Goal: Browse casually

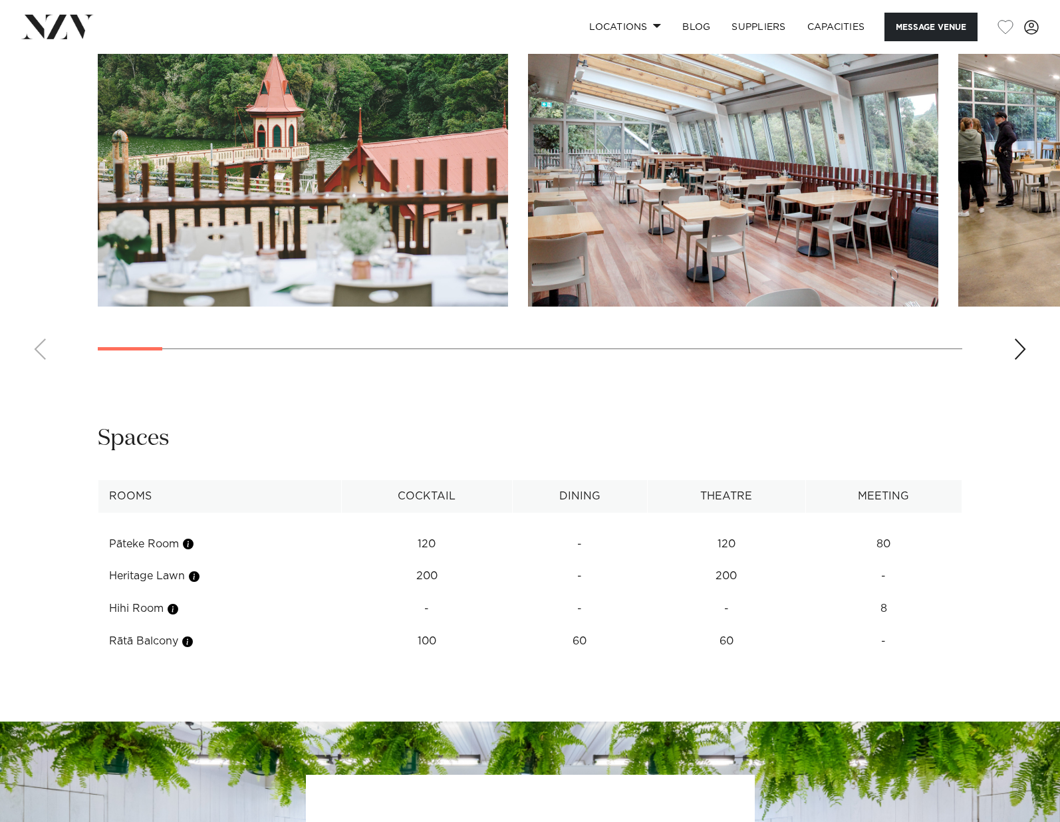
scroll to position [1433, 0]
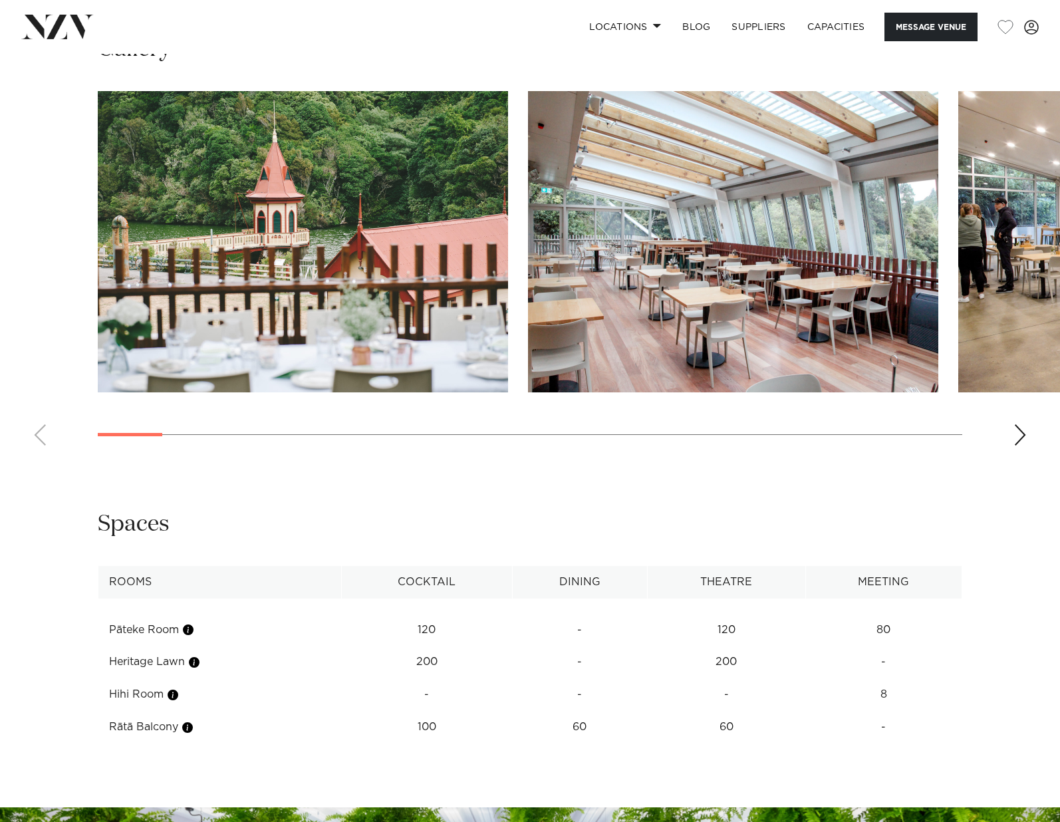
click at [1025, 432] on div "Next slide" at bounding box center [1020, 434] width 13 height 21
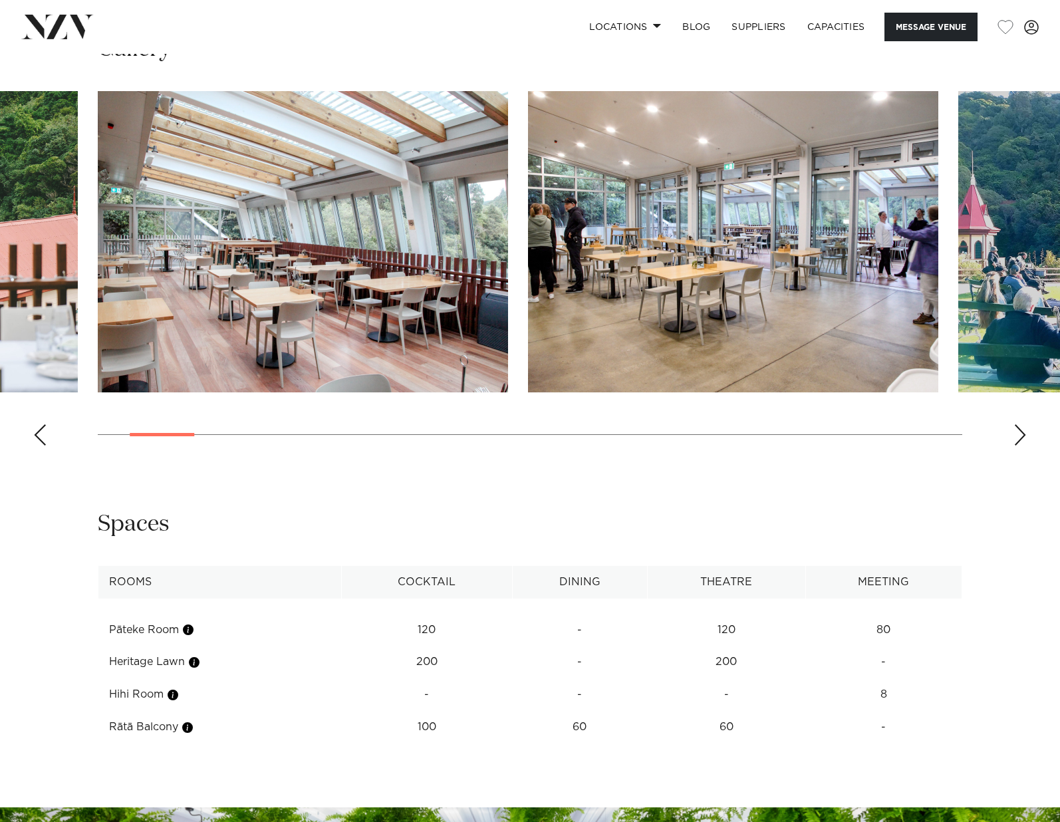
click at [1017, 436] on div "Next slide" at bounding box center [1020, 434] width 13 height 21
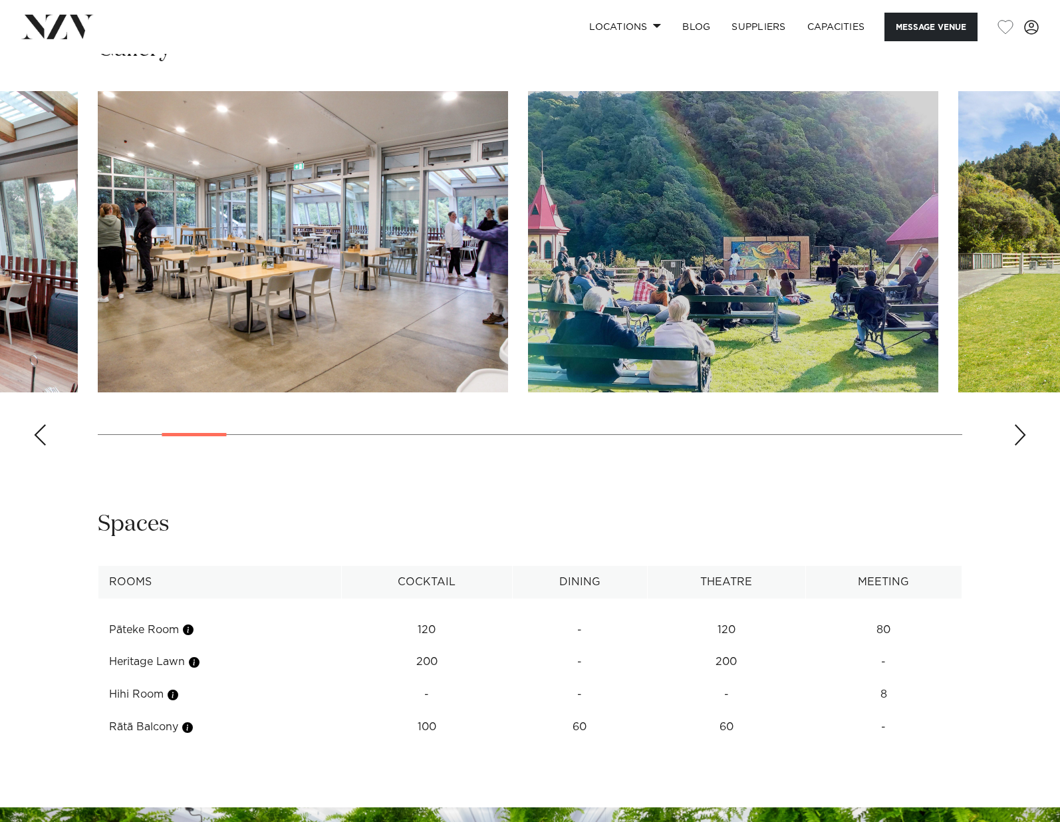
click at [1014, 436] on div "Next slide" at bounding box center [1020, 434] width 13 height 21
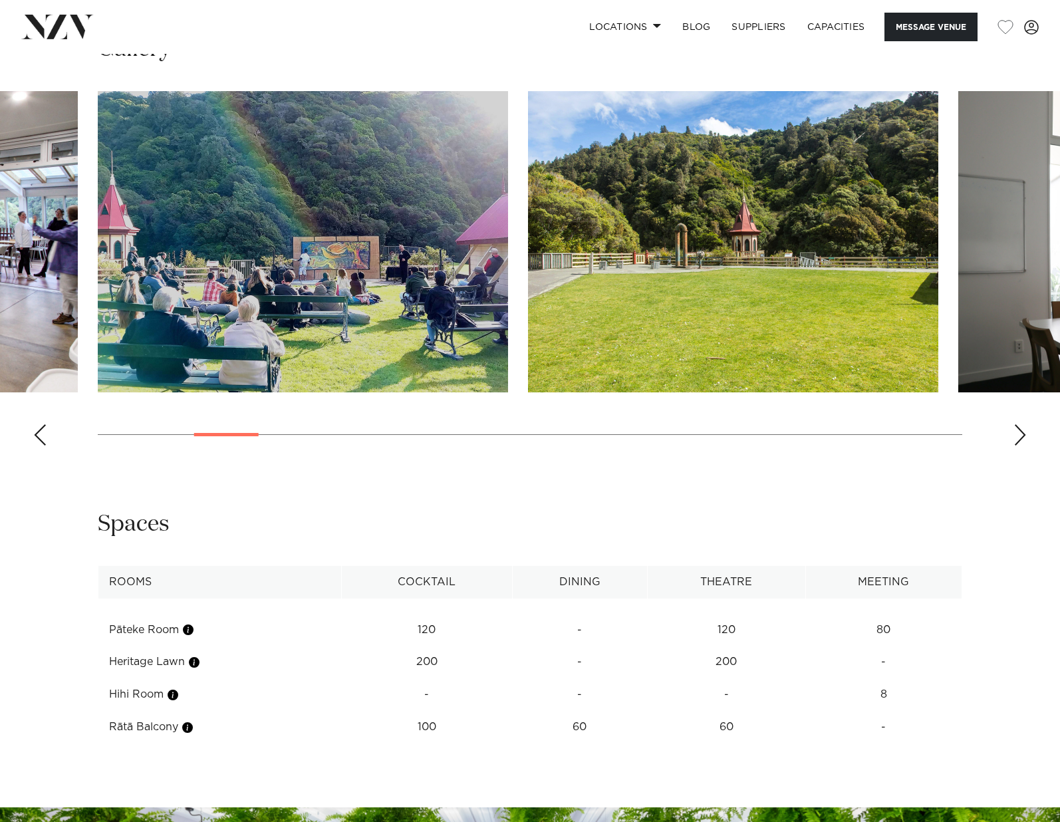
click at [1023, 432] on div "Next slide" at bounding box center [1020, 434] width 13 height 21
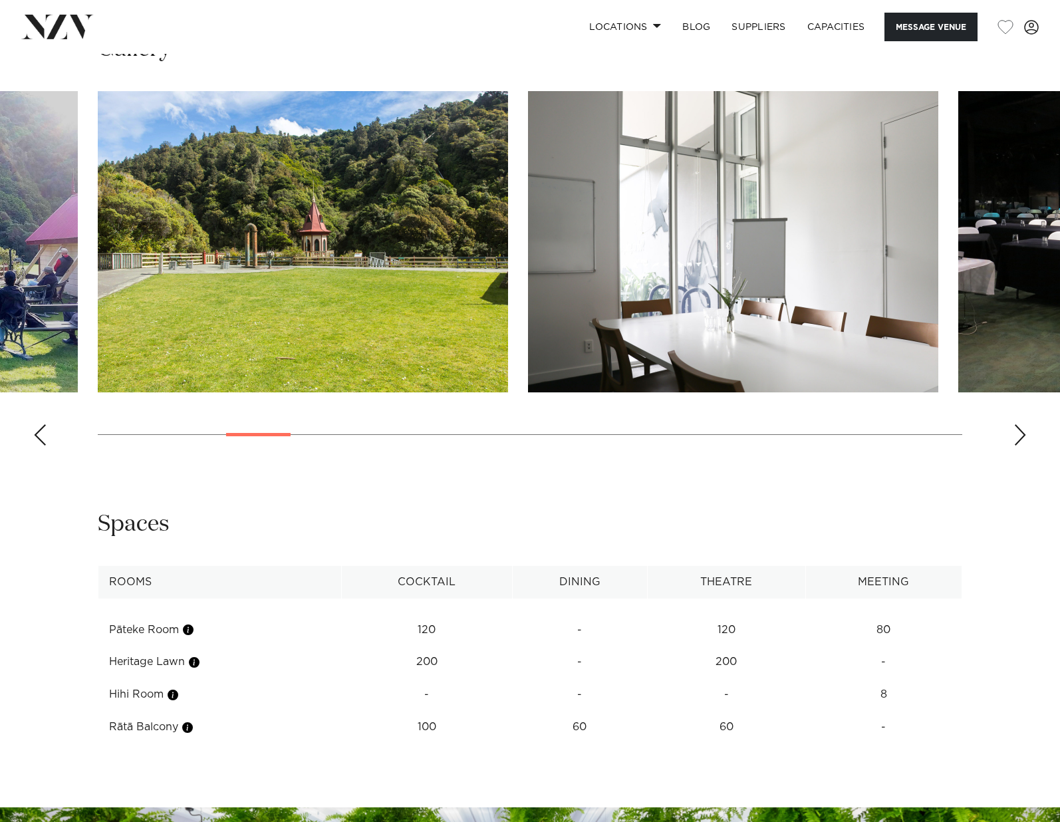
click at [1020, 433] on div "Next slide" at bounding box center [1020, 434] width 13 height 21
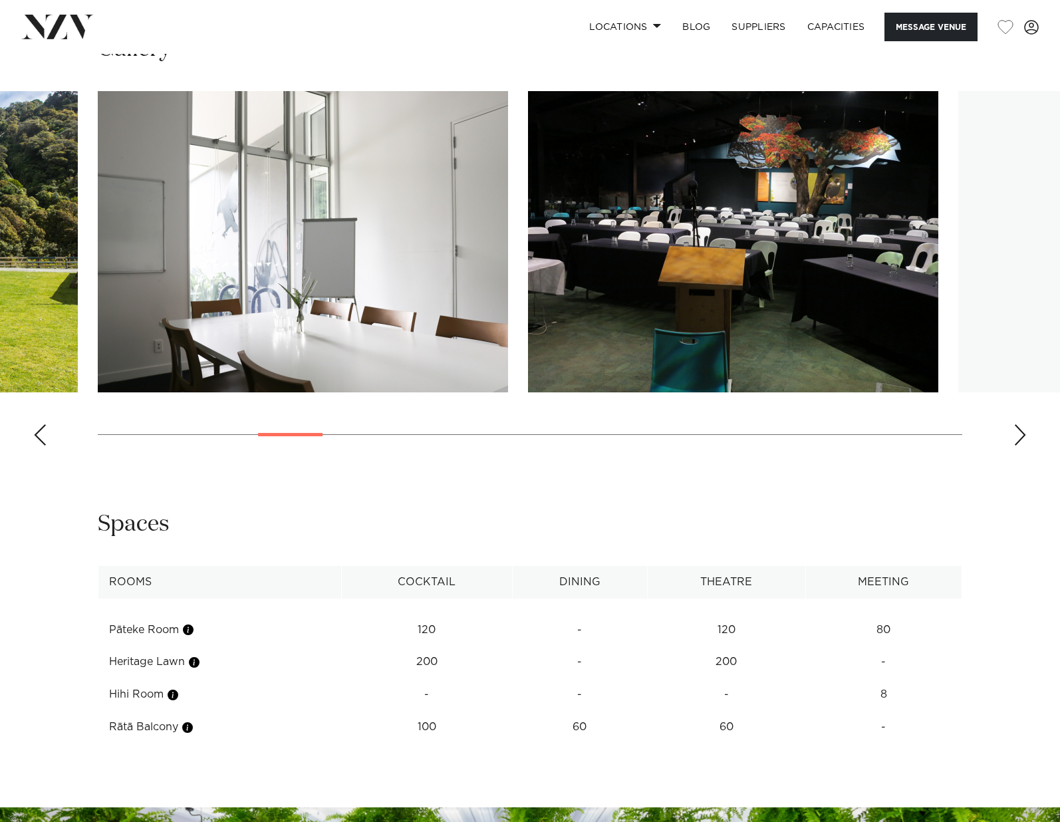
click at [1017, 435] on div "Next slide" at bounding box center [1020, 434] width 13 height 21
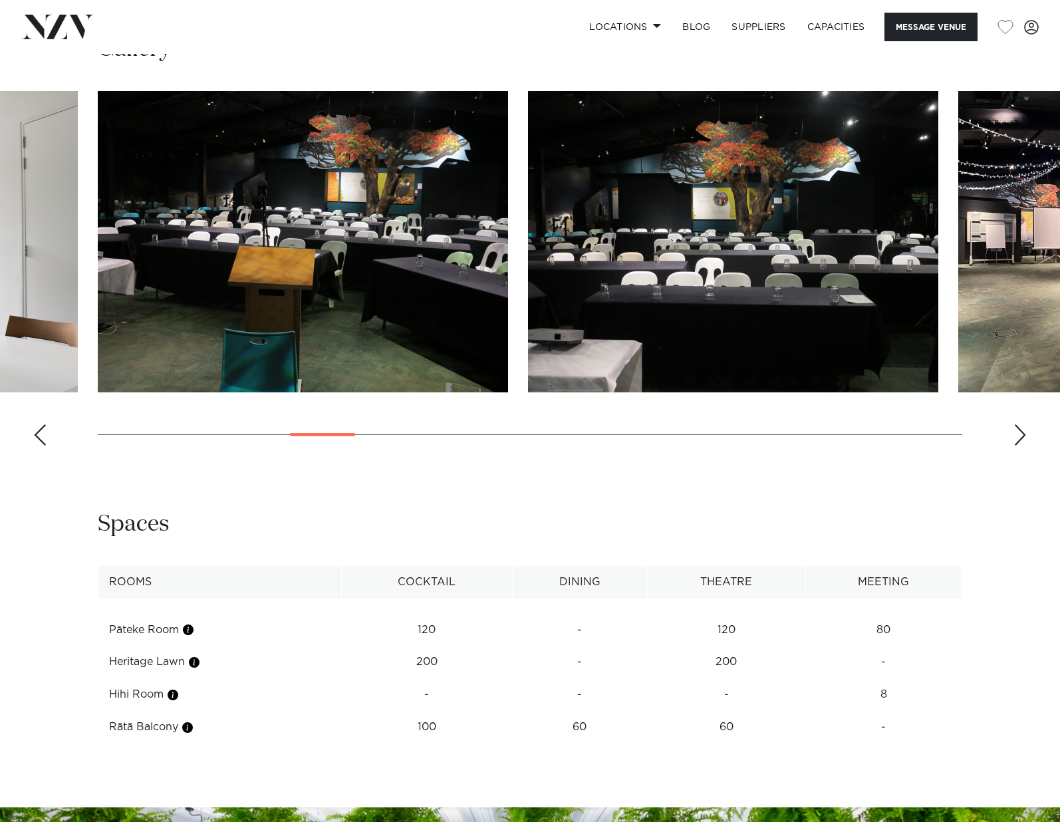
click at [1015, 436] on div "Next slide" at bounding box center [1020, 434] width 13 height 21
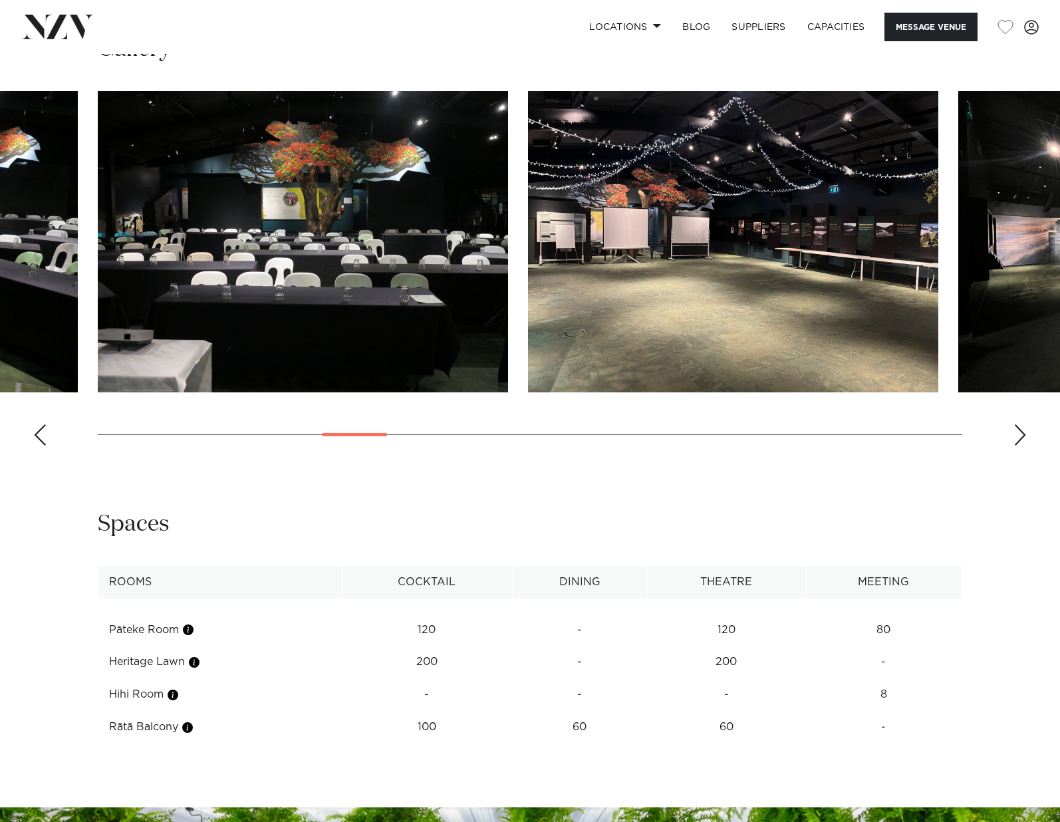
click at [1008, 434] on swiper-container at bounding box center [530, 273] width 1060 height 365
click at [1024, 437] on div "Next slide" at bounding box center [1020, 434] width 13 height 21
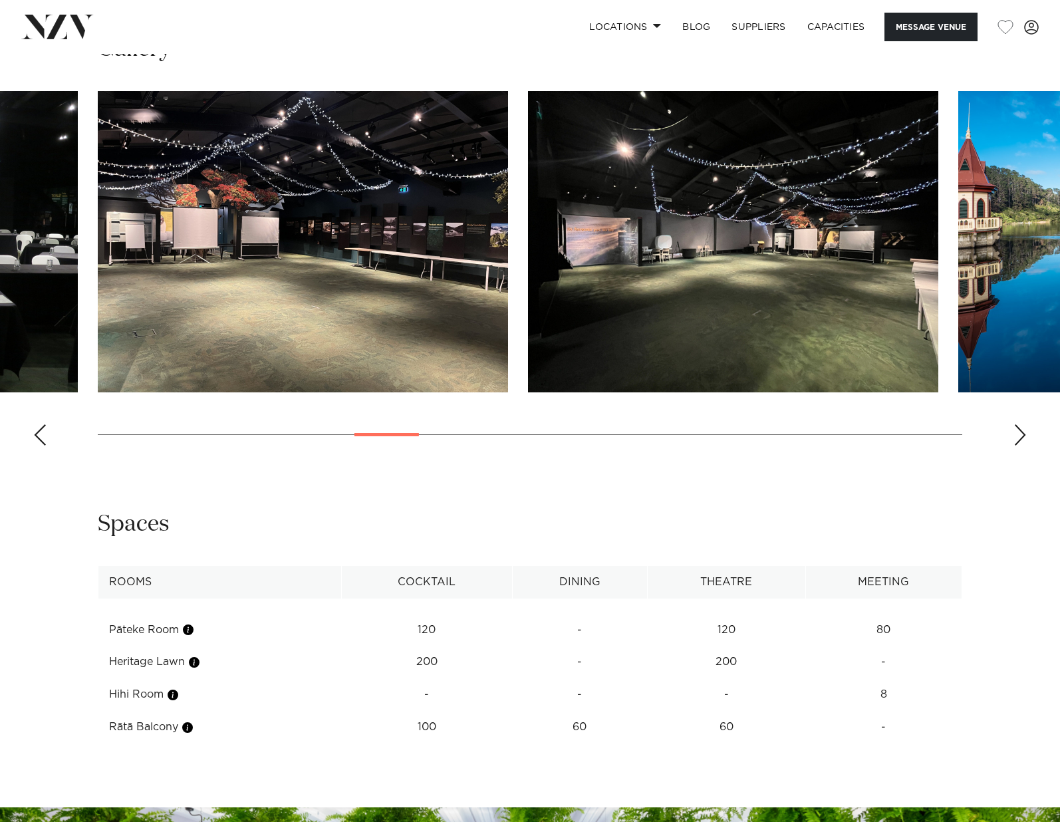
click at [1022, 438] on div "Next slide" at bounding box center [1020, 434] width 13 height 21
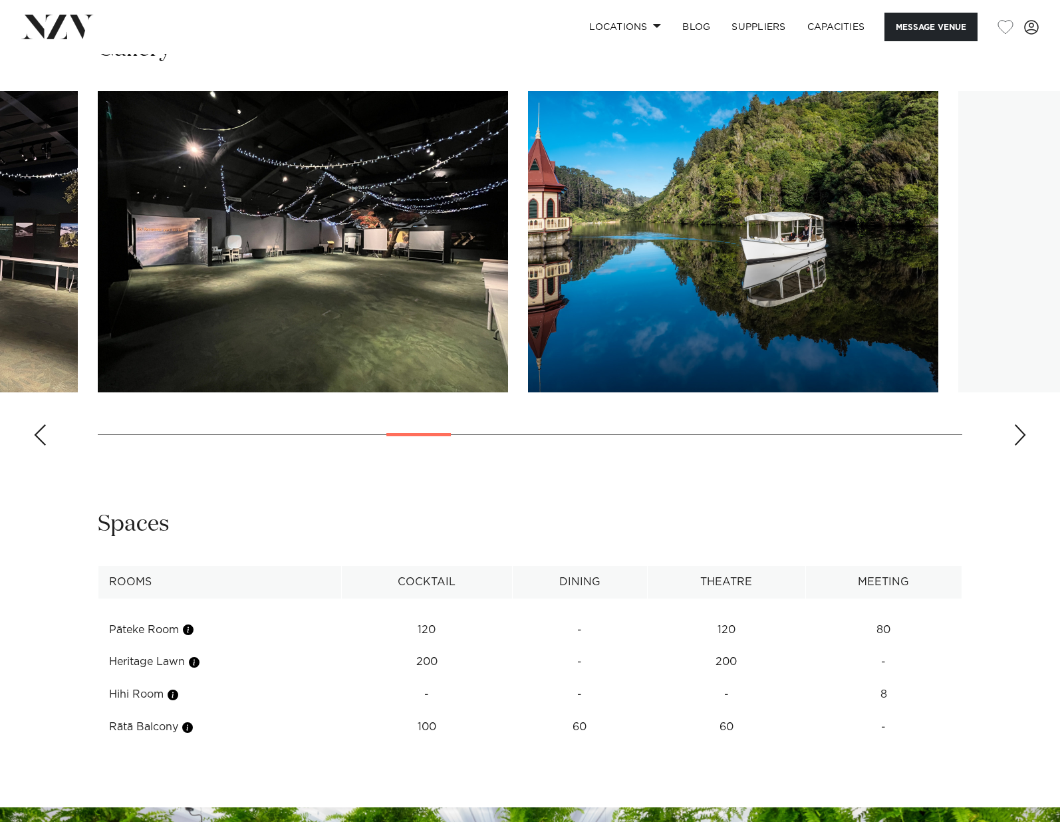
click at [1022, 438] on div "Next slide" at bounding box center [1020, 434] width 13 height 21
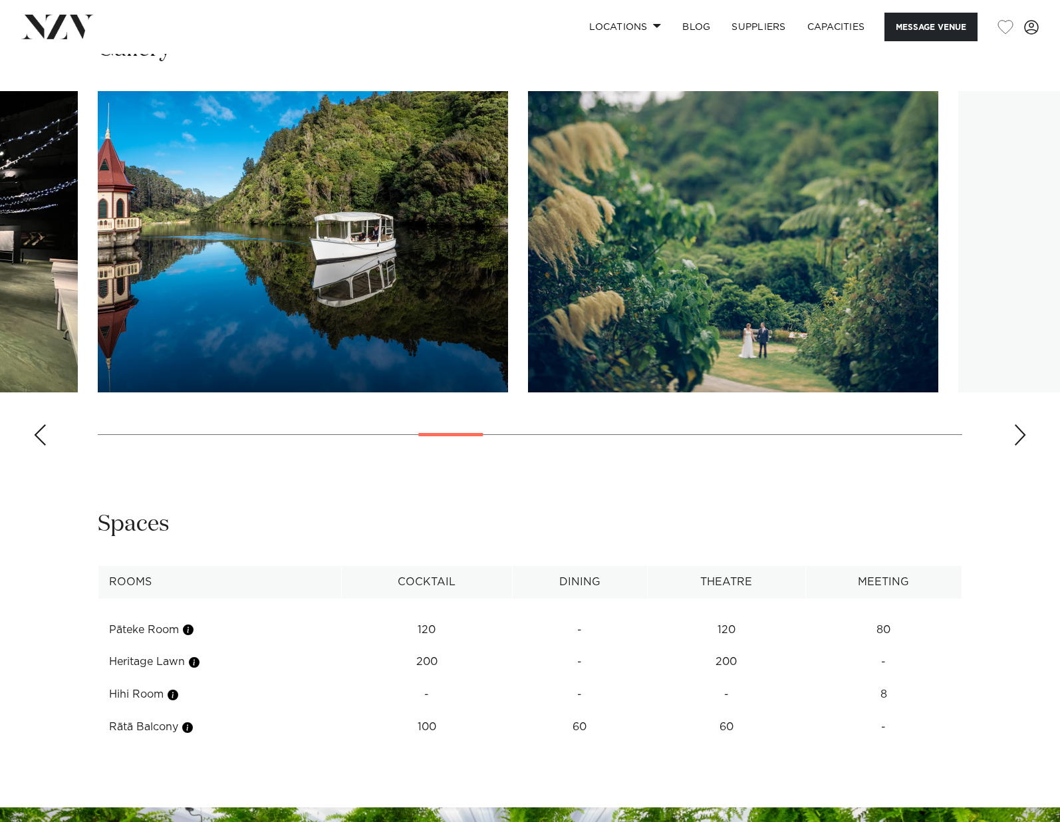
click at [1022, 438] on div "Next slide" at bounding box center [1020, 434] width 13 height 21
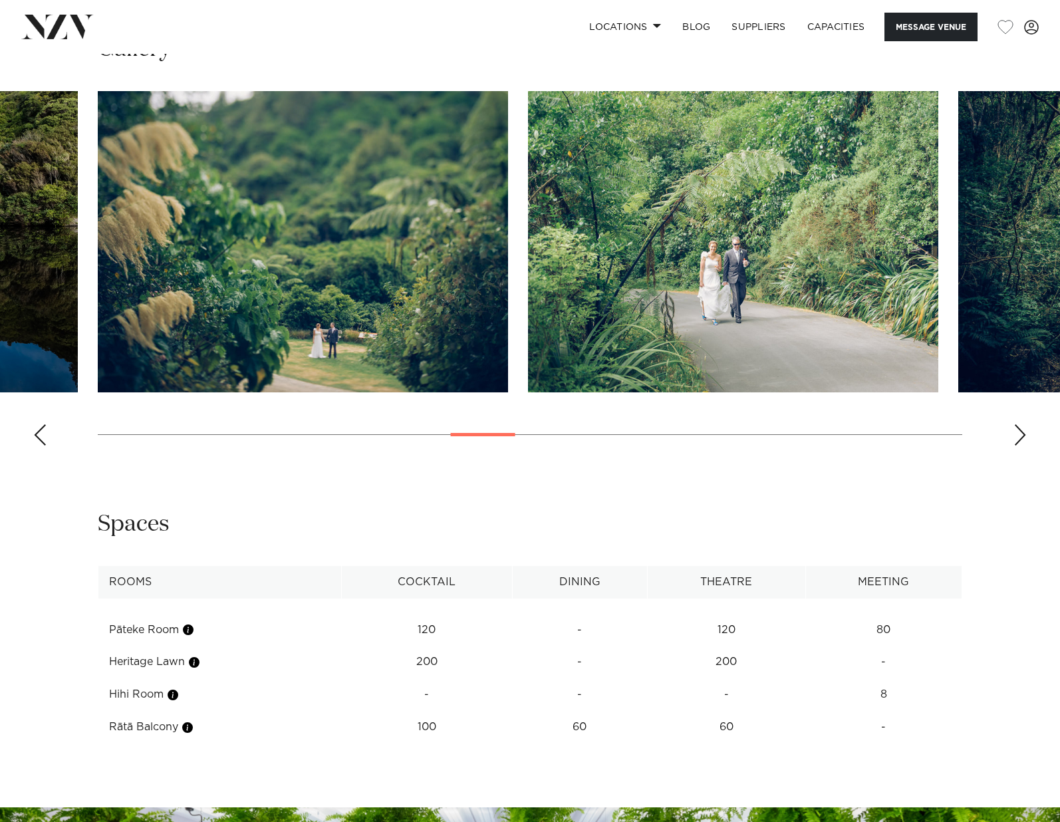
click at [1022, 438] on div "Next slide" at bounding box center [1020, 434] width 13 height 21
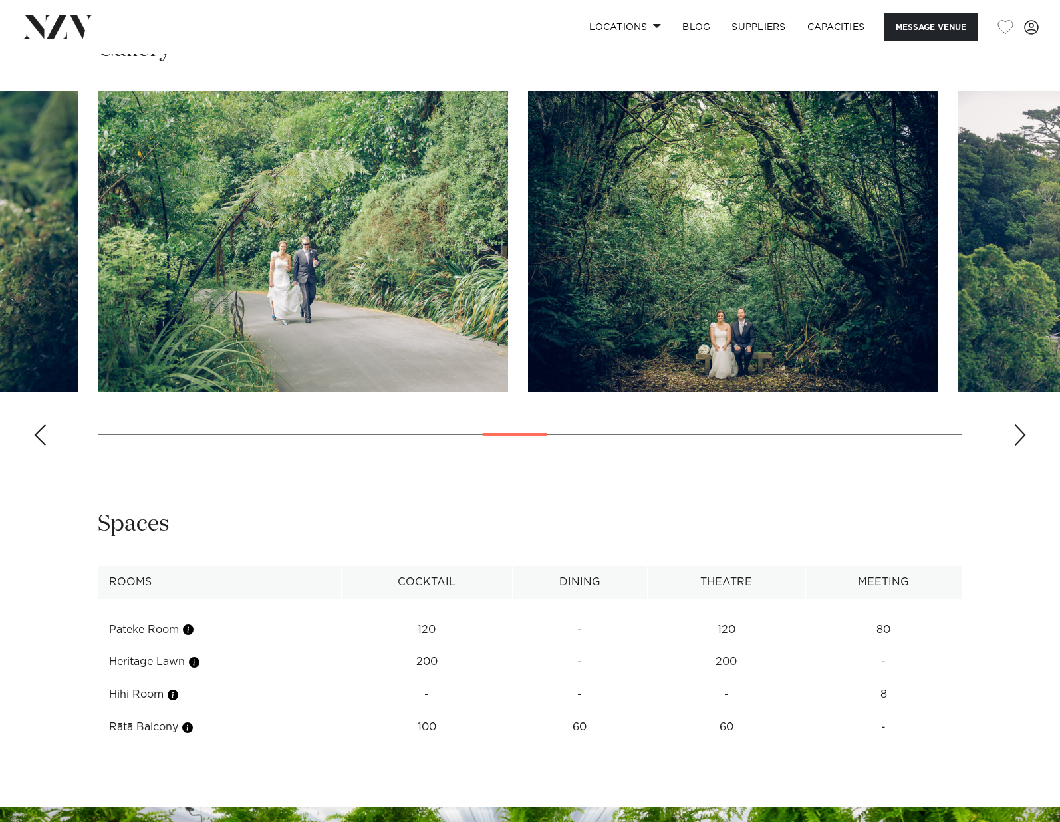
click at [1022, 438] on div "Next slide" at bounding box center [1020, 434] width 13 height 21
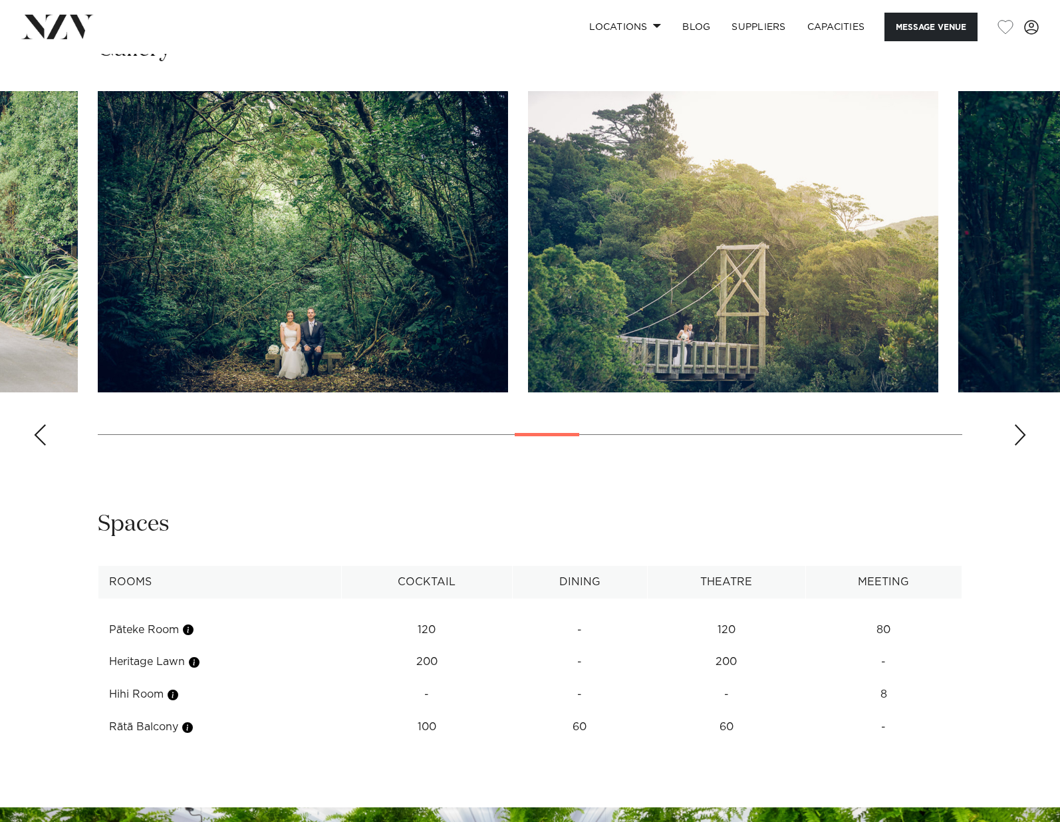
click at [1022, 438] on div "Next slide" at bounding box center [1020, 434] width 13 height 21
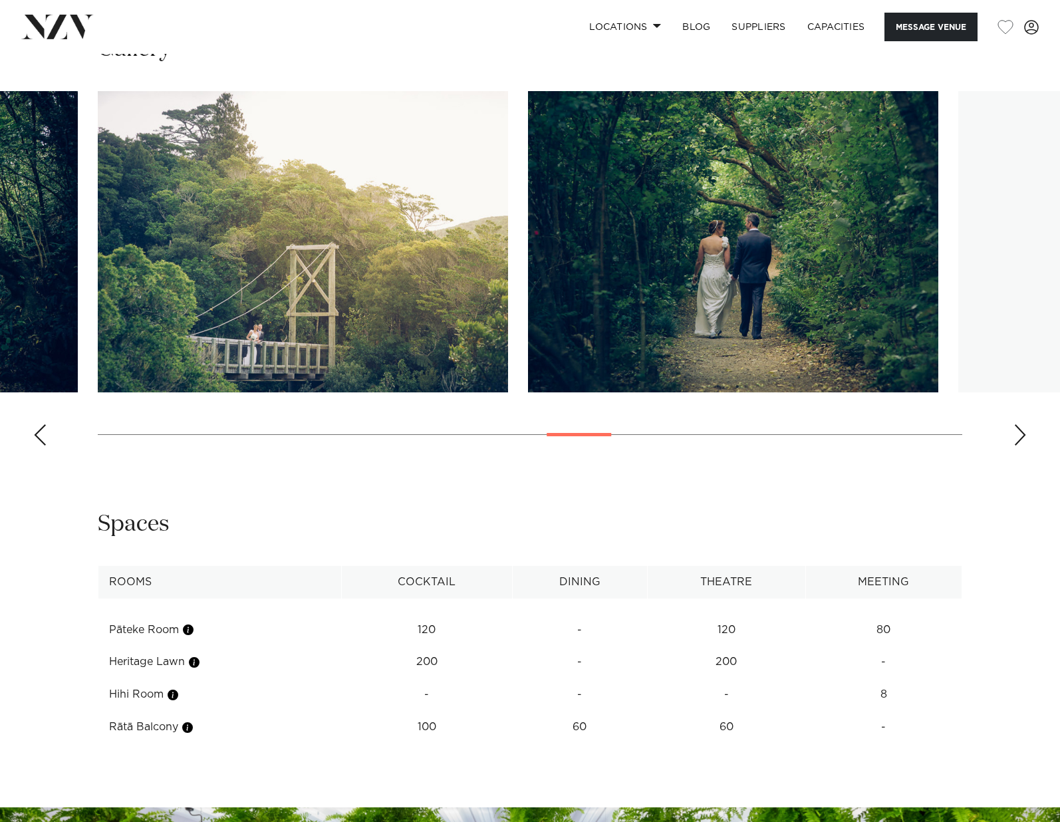
click at [1022, 438] on div "Next slide" at bounding box center [1020, 434] width 13 height 21
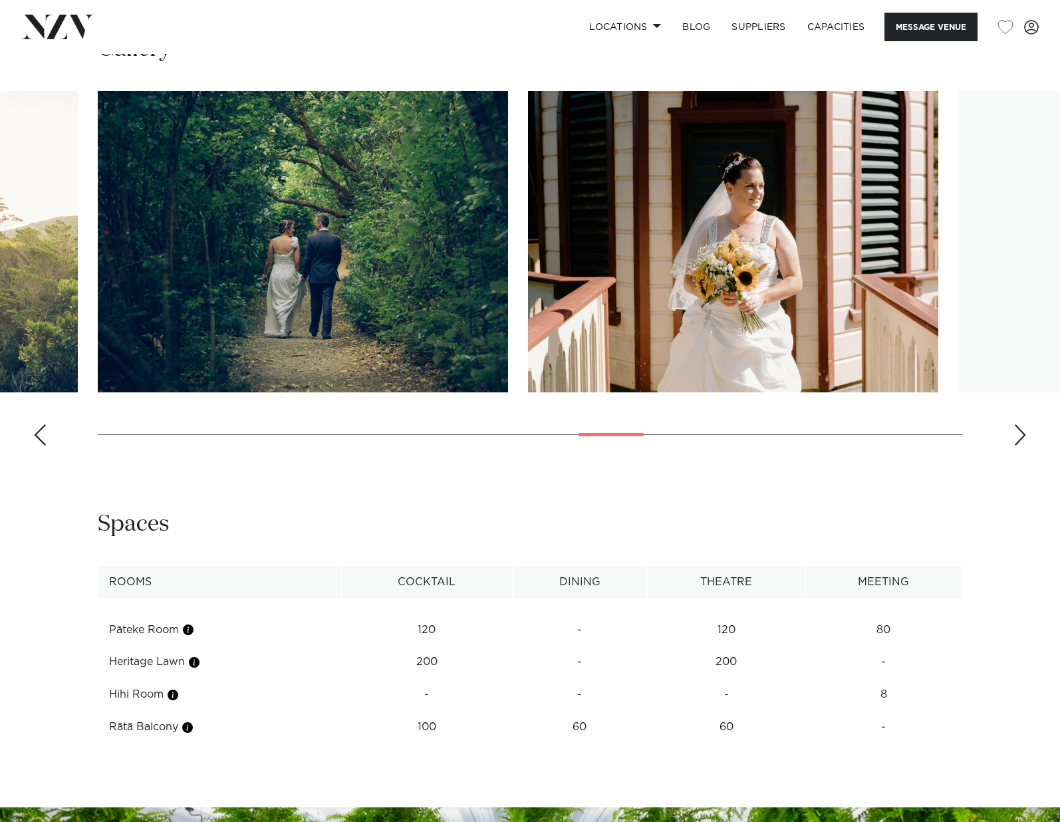
click at [1022, 438] on div "Next slide" at bounding box center [1020, 434] width 13 height 21
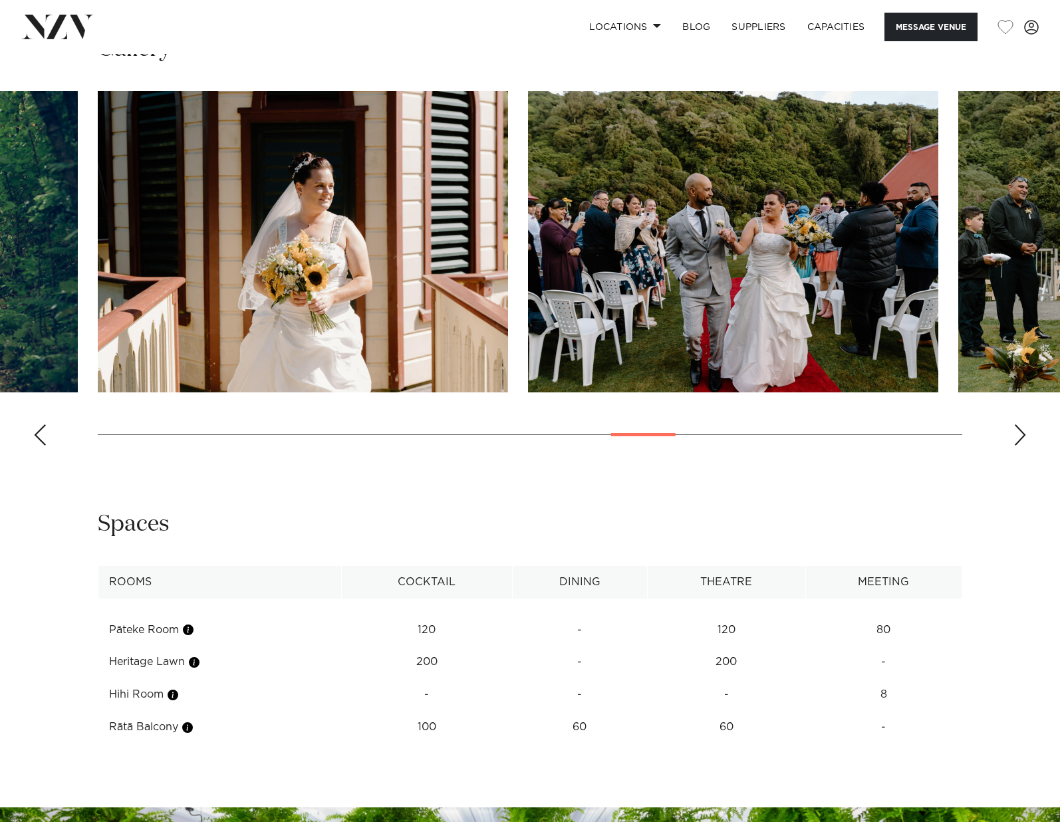
click at [1022, 438] on div "Next slide" at bounding box center [1020, 434] width 13 height 21
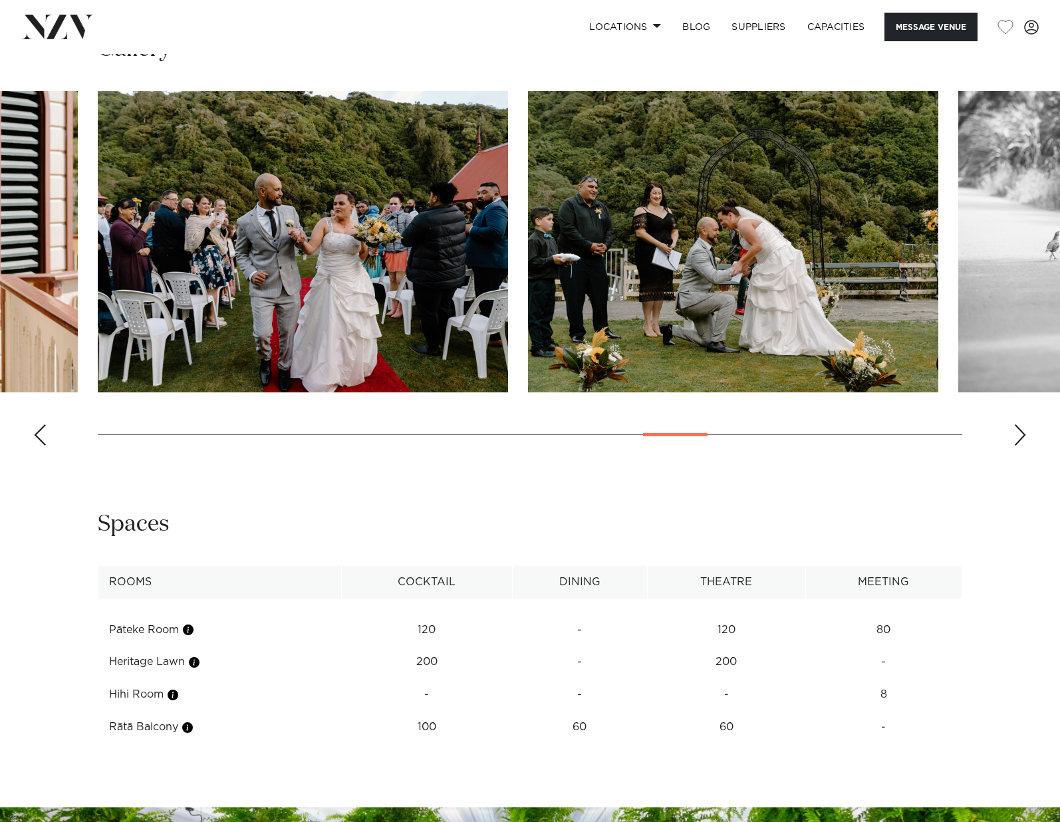
click at [1022, 438] on div "Next slide" at bounding box center [1020, 434] width 13 height 21
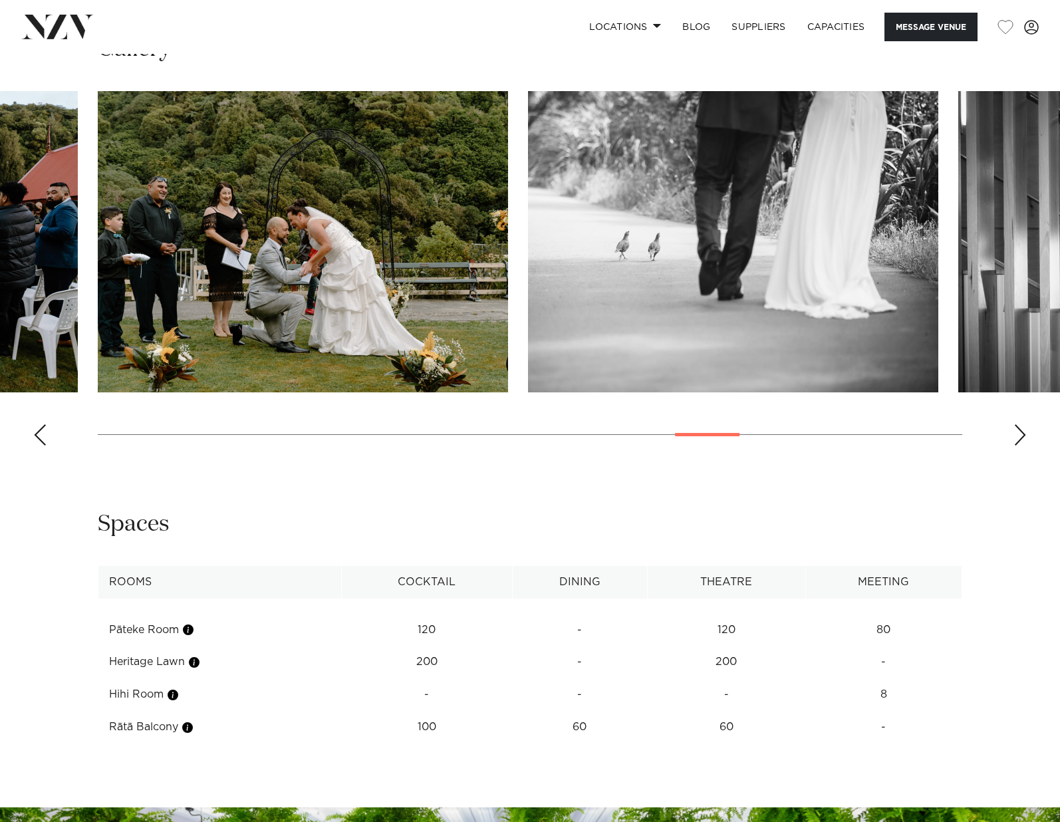
click at [1022, 438] on div "Next slide" at bounding box center [1020, 434] width 13 height 21
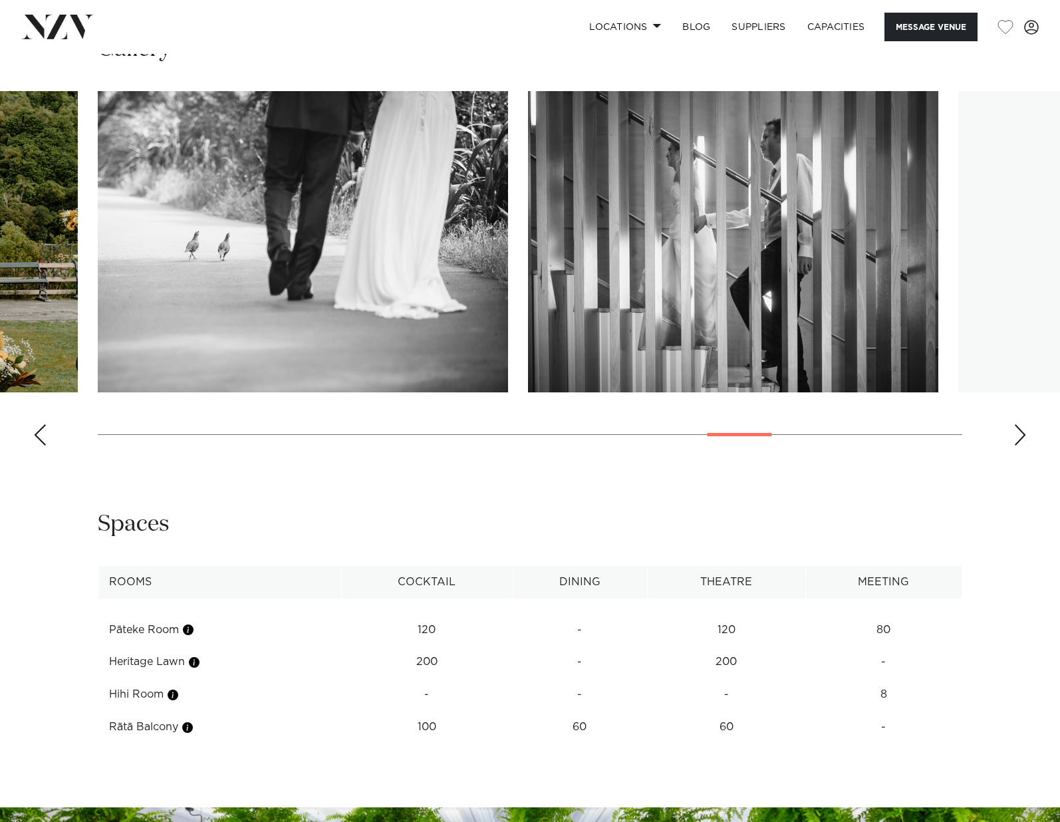
click at [1022, 438] on div "Next slide" at bounding box center [1020, 434] width 13 height 21
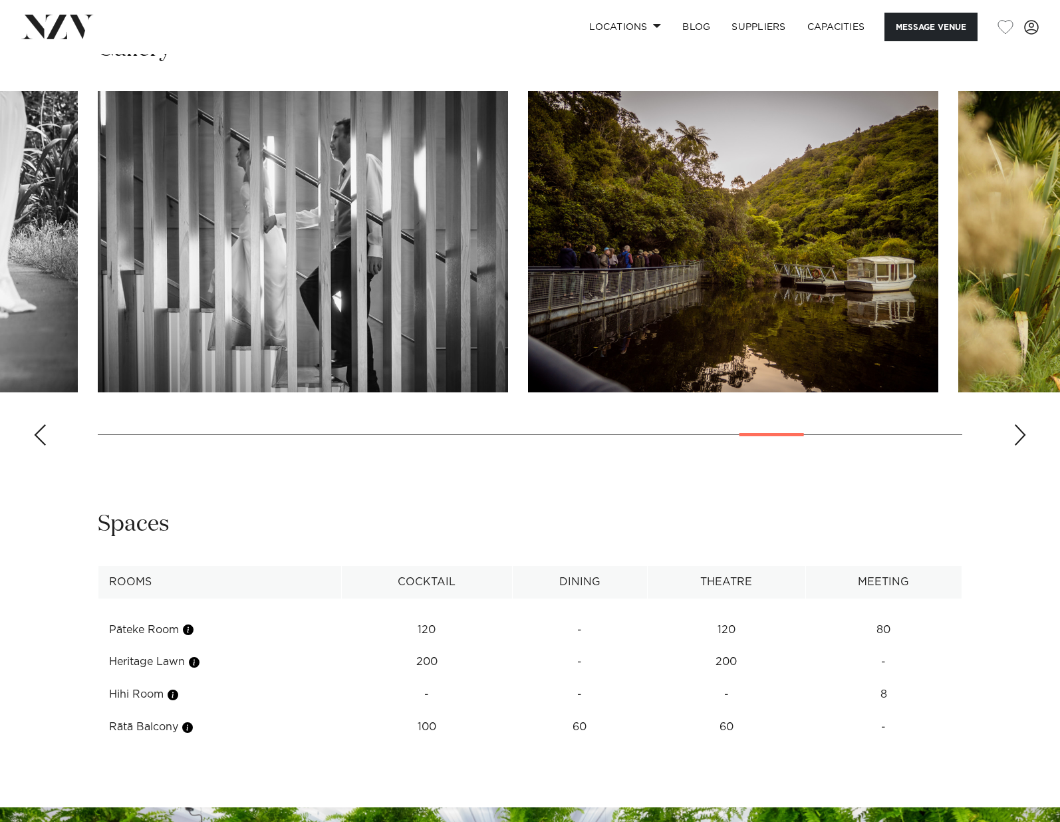
click at [1022, 439] on div "Next slide" at bounding box center [1020, 434] width 13 height 21
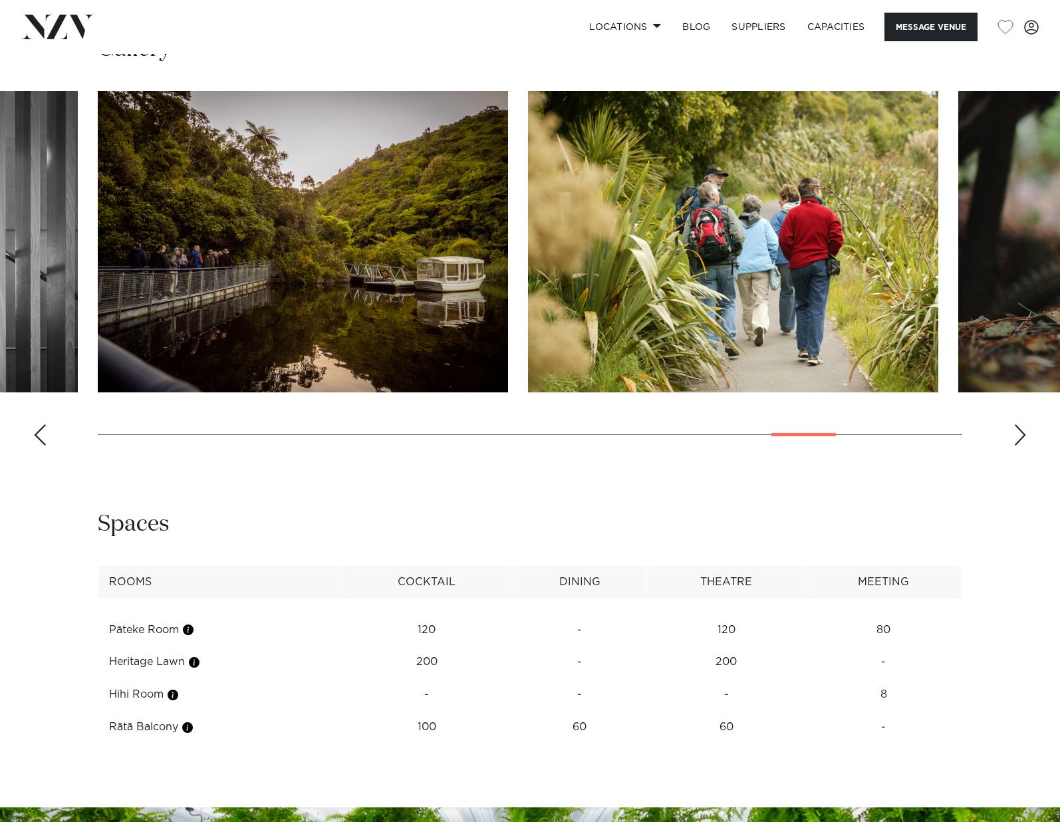
click at [1022, 439] on div "Next slide" at bounding box center [1020, 434] width 13 height 21
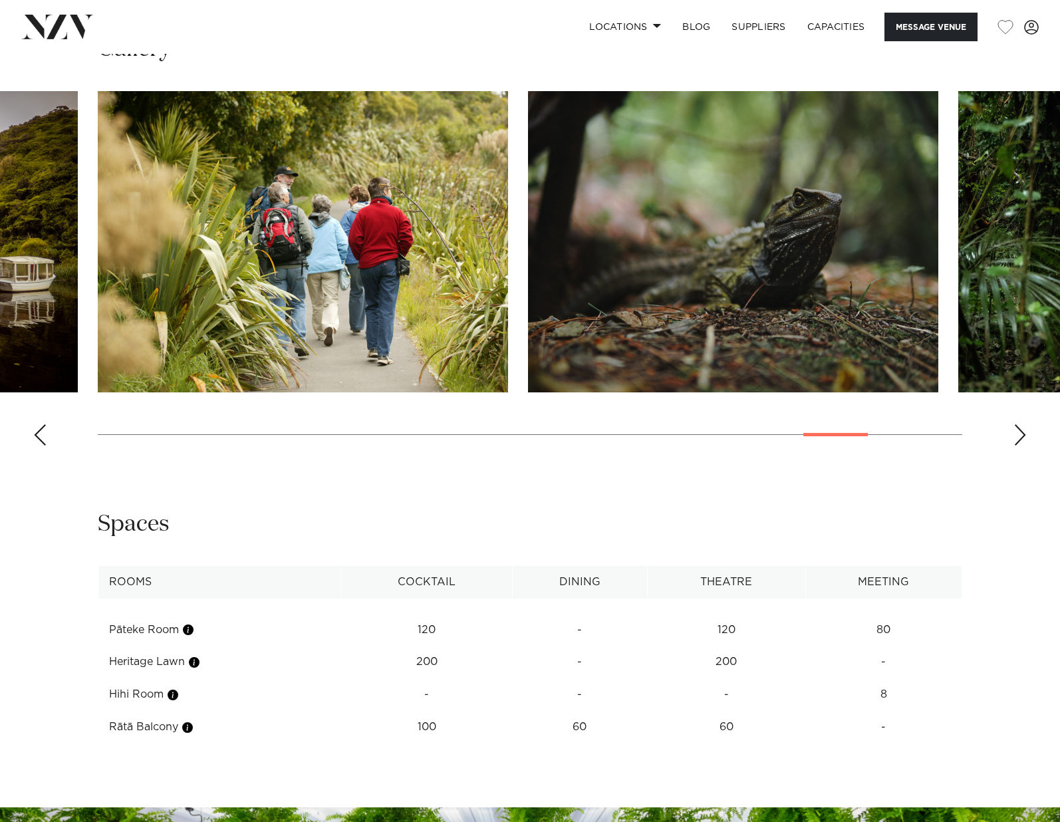
click at [1022, 439] on div "Next slide" at bounding box center [1020, 434] width 13 height 21
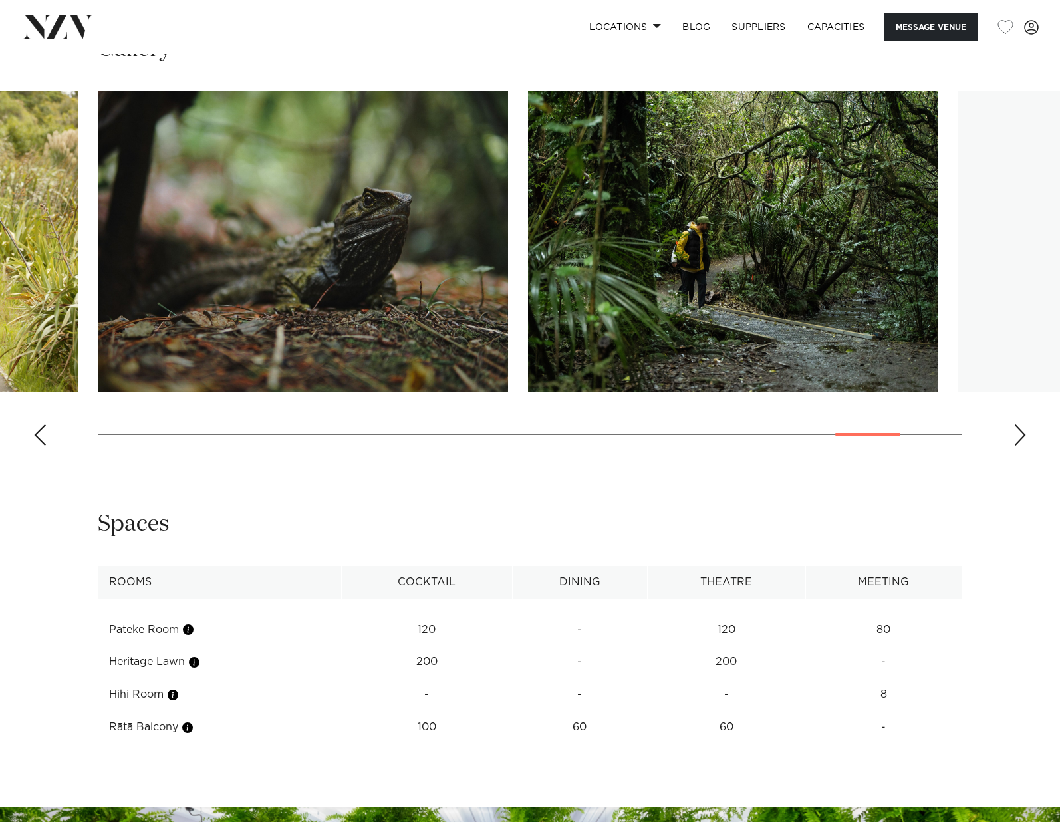
click at [1022, 439] on div "Next slide" at bounding box center [1020, 434] width 13 height 21
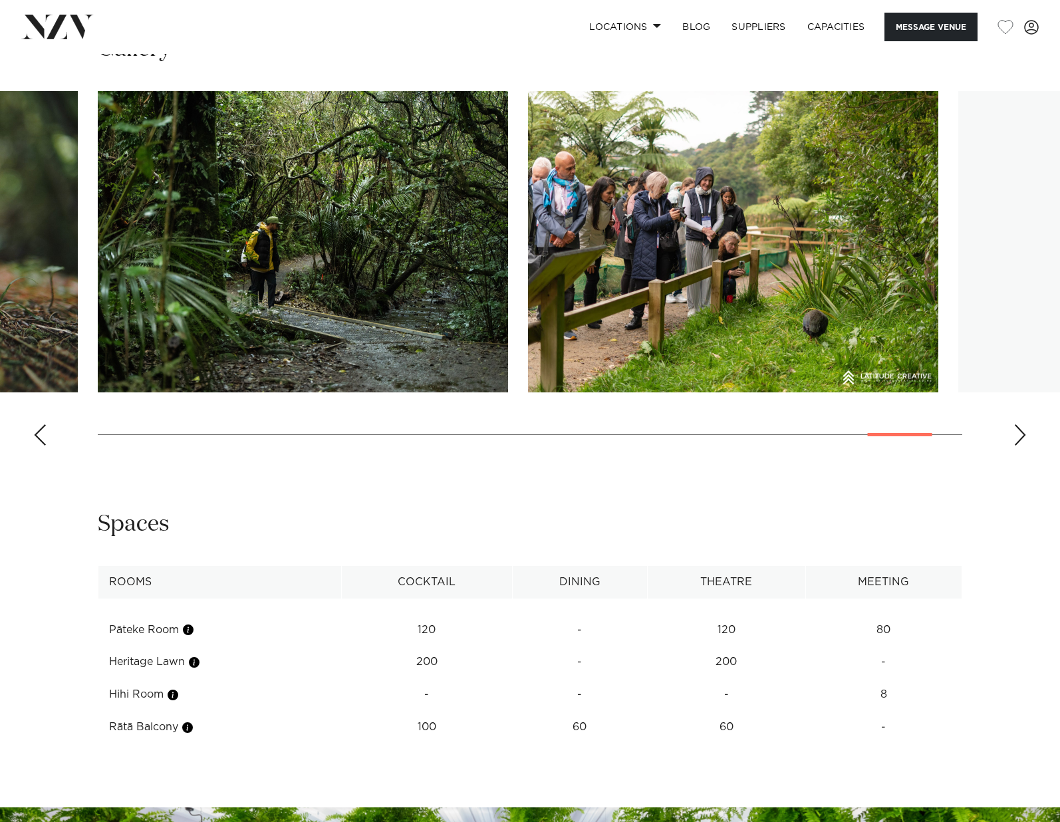
click at [1022, 439] on div "Next slide" at bounding box center [1020, 434] width 13 height 21
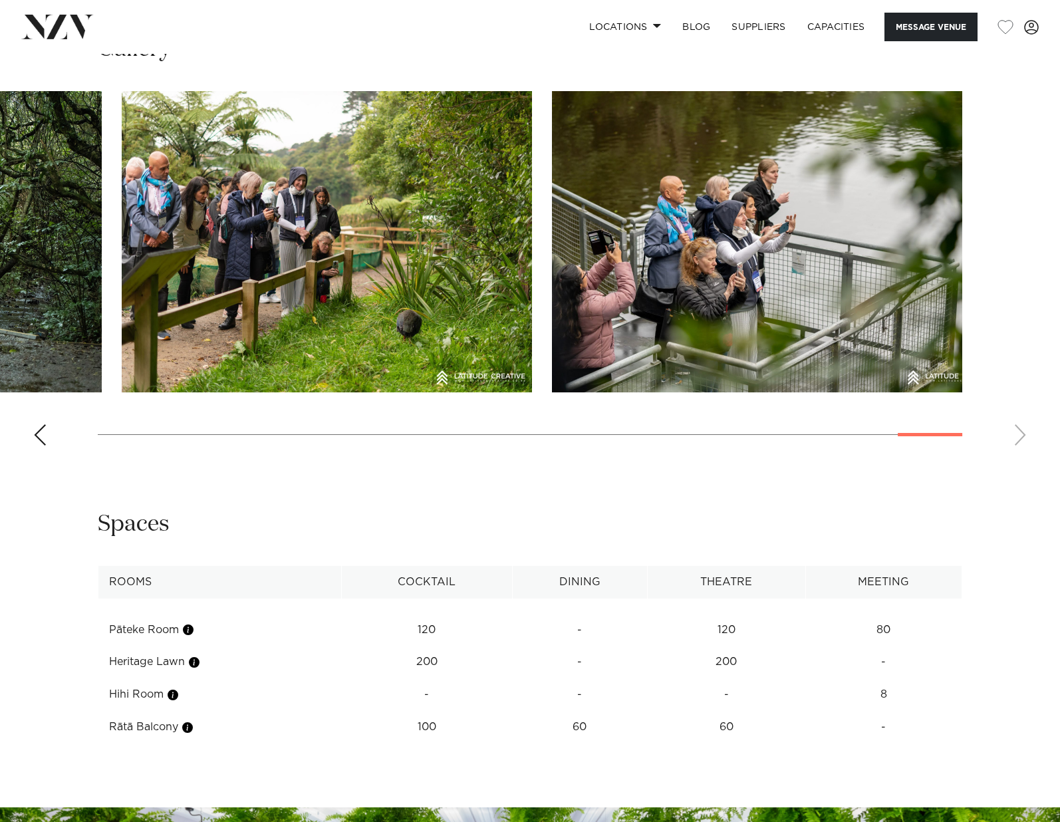
click at [1022, 439] on swiper-container at bounding box center [530, 273] width 1060 height 365
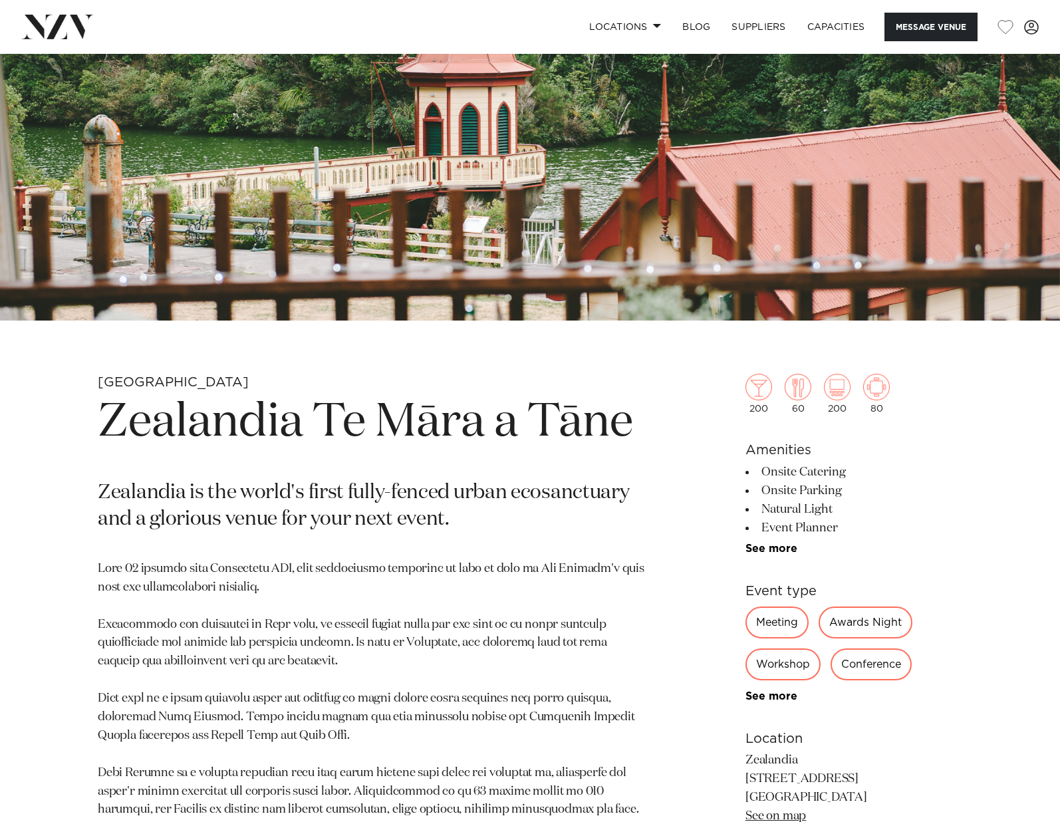
scroll to position [0, 0]
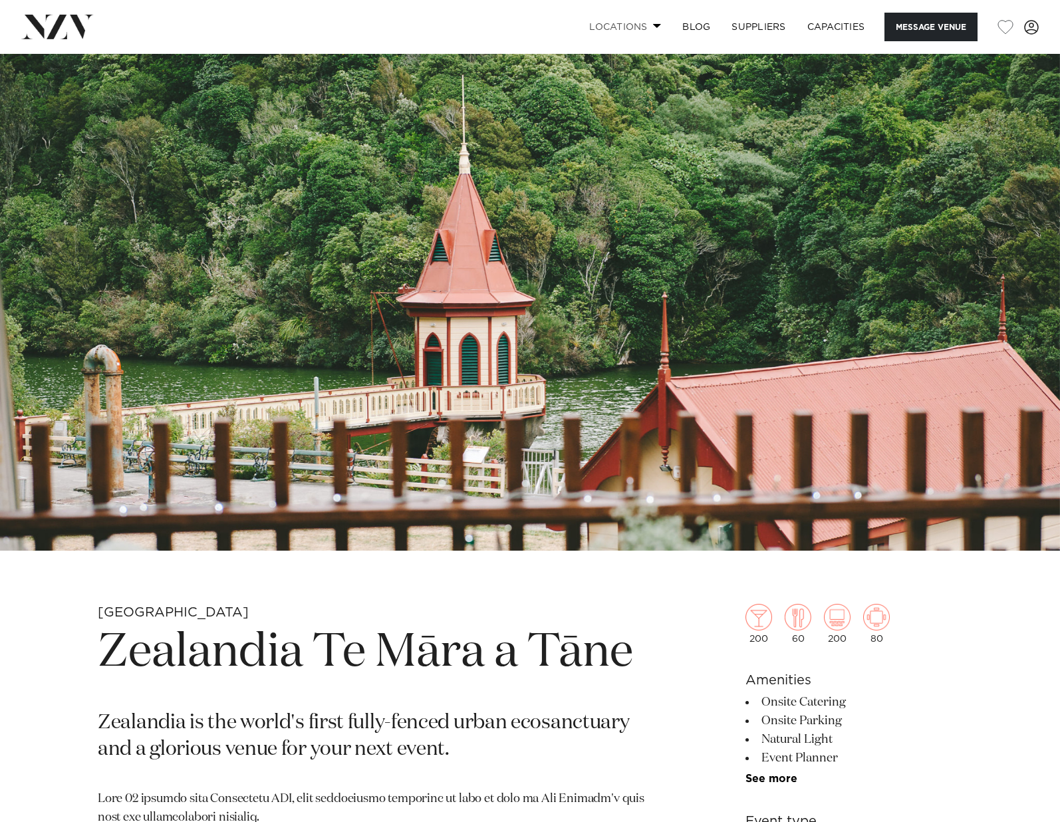
click at [653, 26] on span at bounding box center [657, 25] width 9 height 5
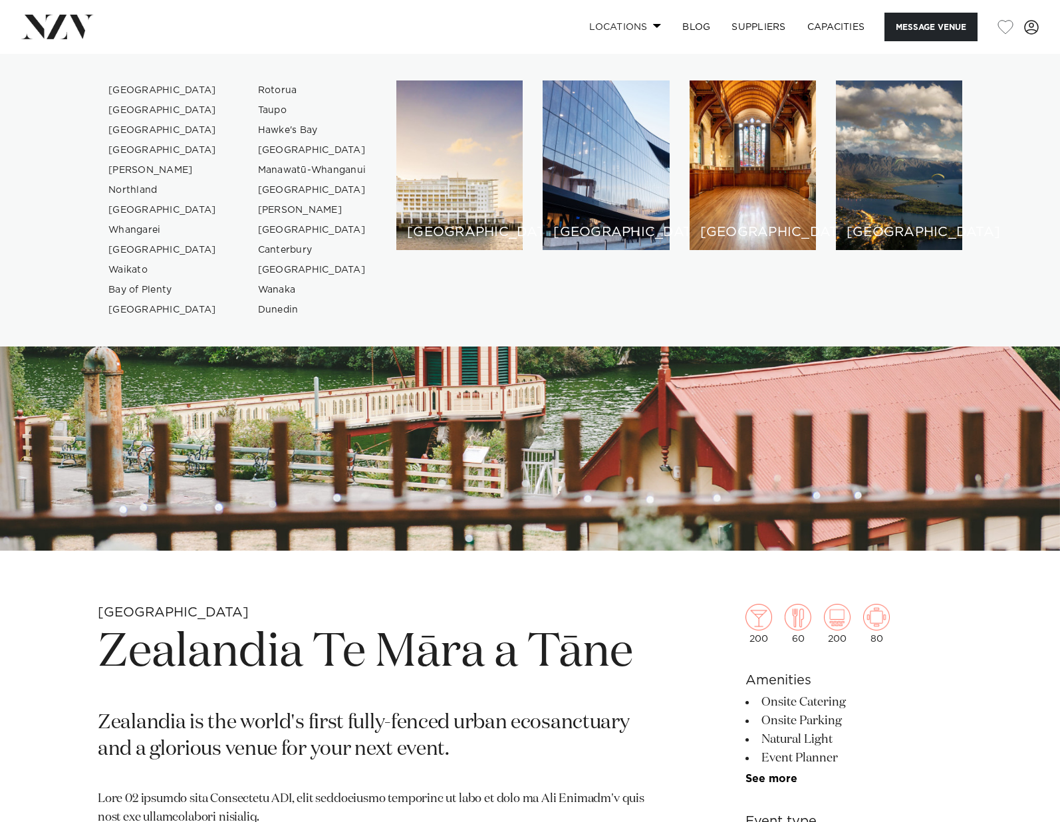
click at [653, 26] on span at bounding box center [657, 25] width 9 height 5
